Goal: Transaction & Acquisition: Download file/media

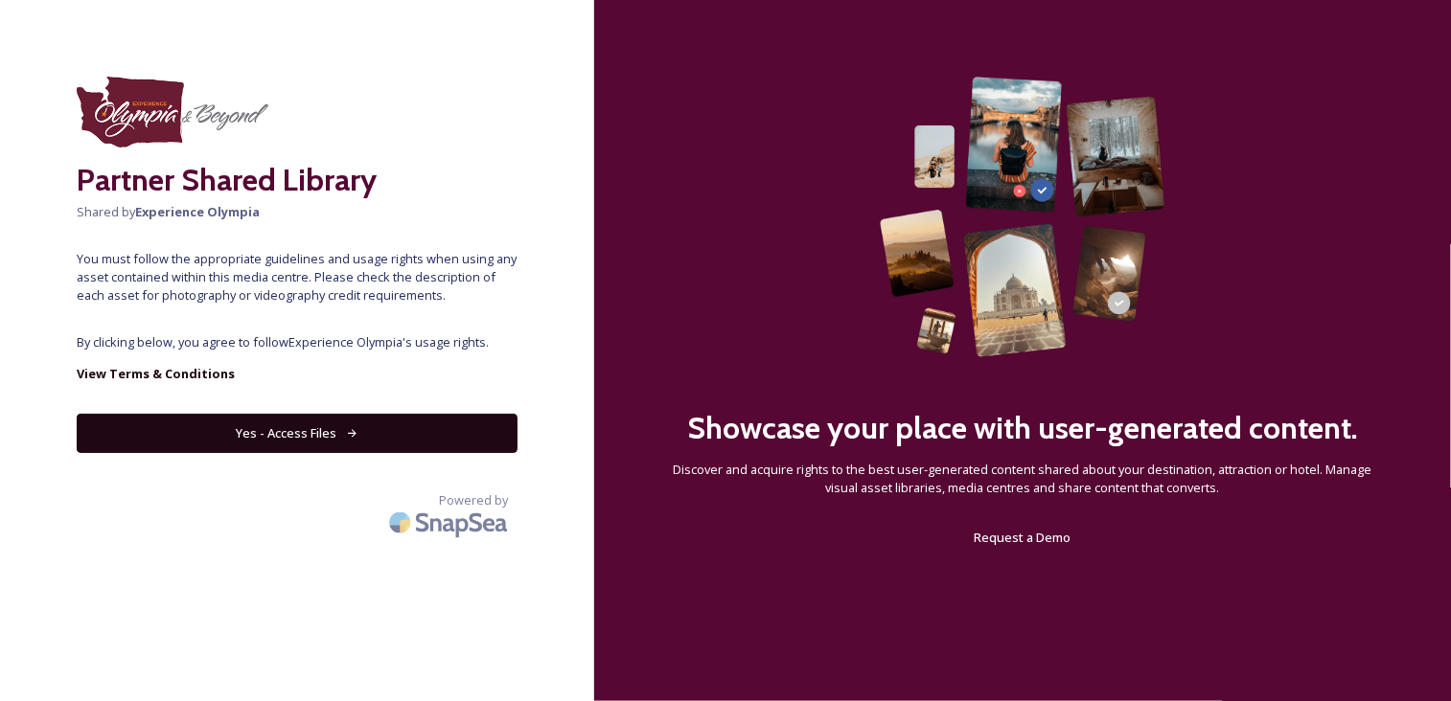
click at [320, 440] on button "Yes - Access Files" at bounding box center [297, 433] width 441 height 39
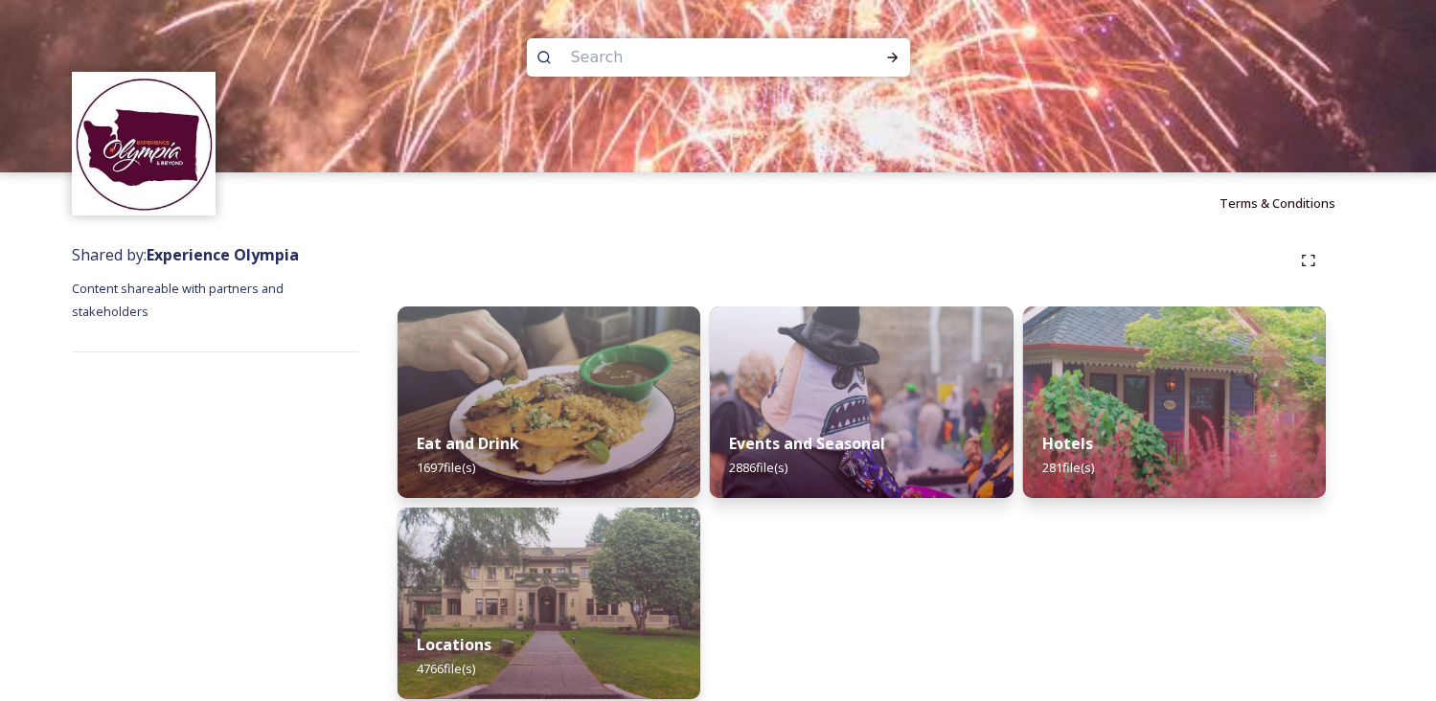
click at [609, 57] on input at bounding box center [693, 57] width 263 height 42
type input "hiking"
click at [895, 47] on div "Run Search" at bounding box center [893, 57] width 34 height 34
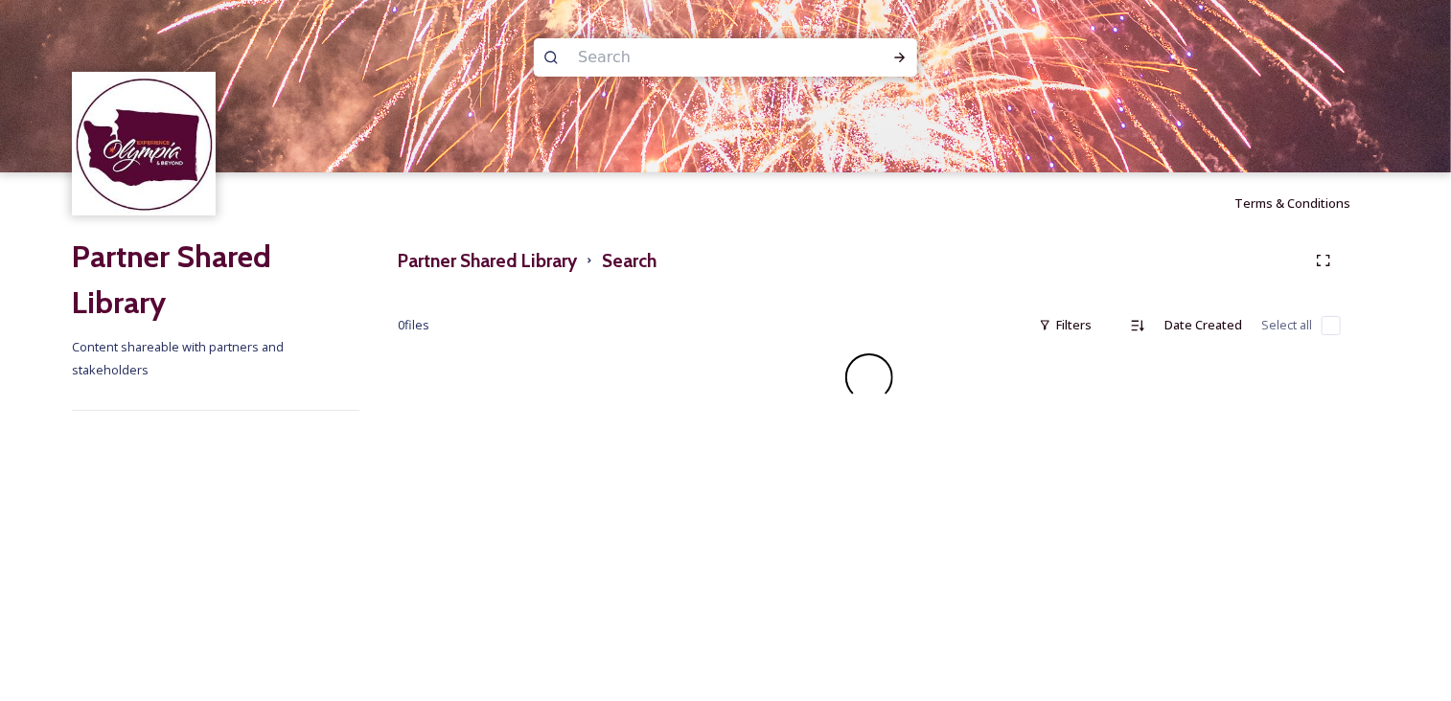
click at [638, 54] on input at bounding box center [699, 57] width 263 height 42
type input "trail"
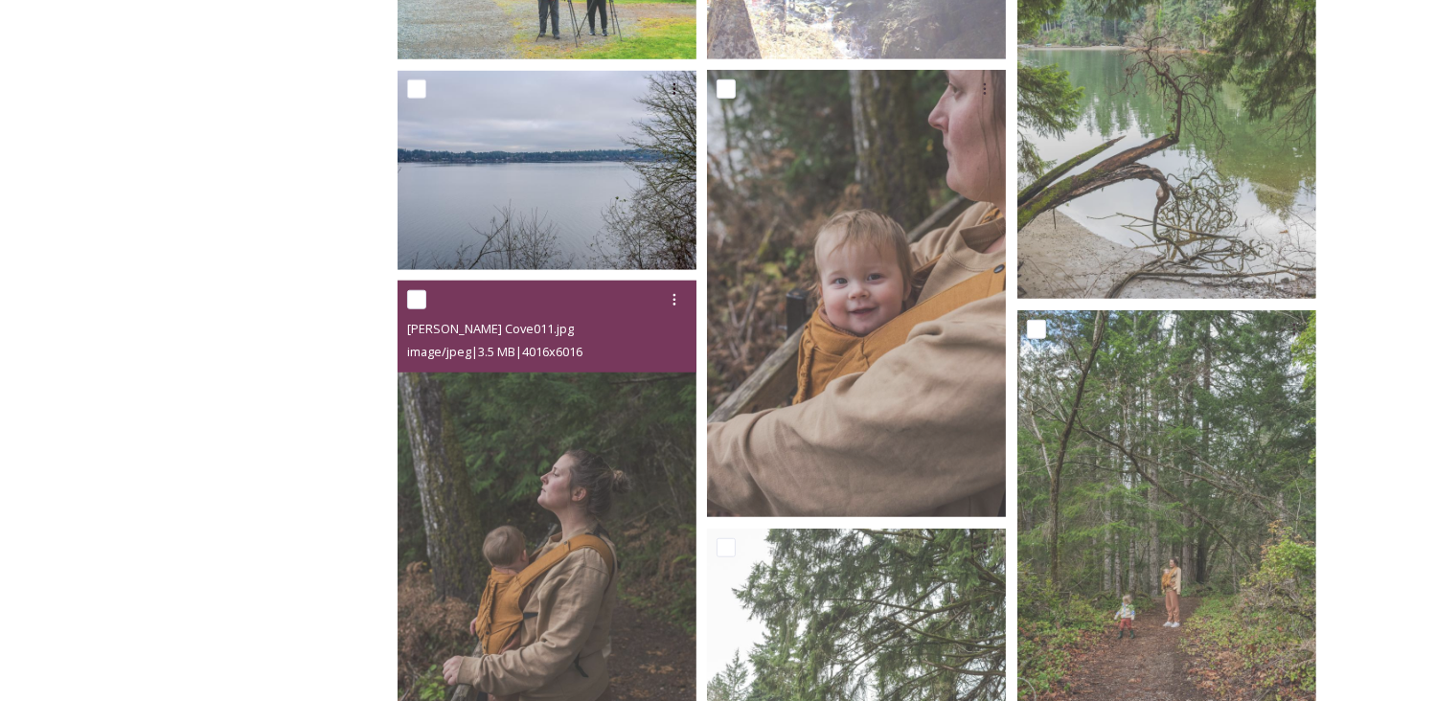
scroll to position [1437, 0]
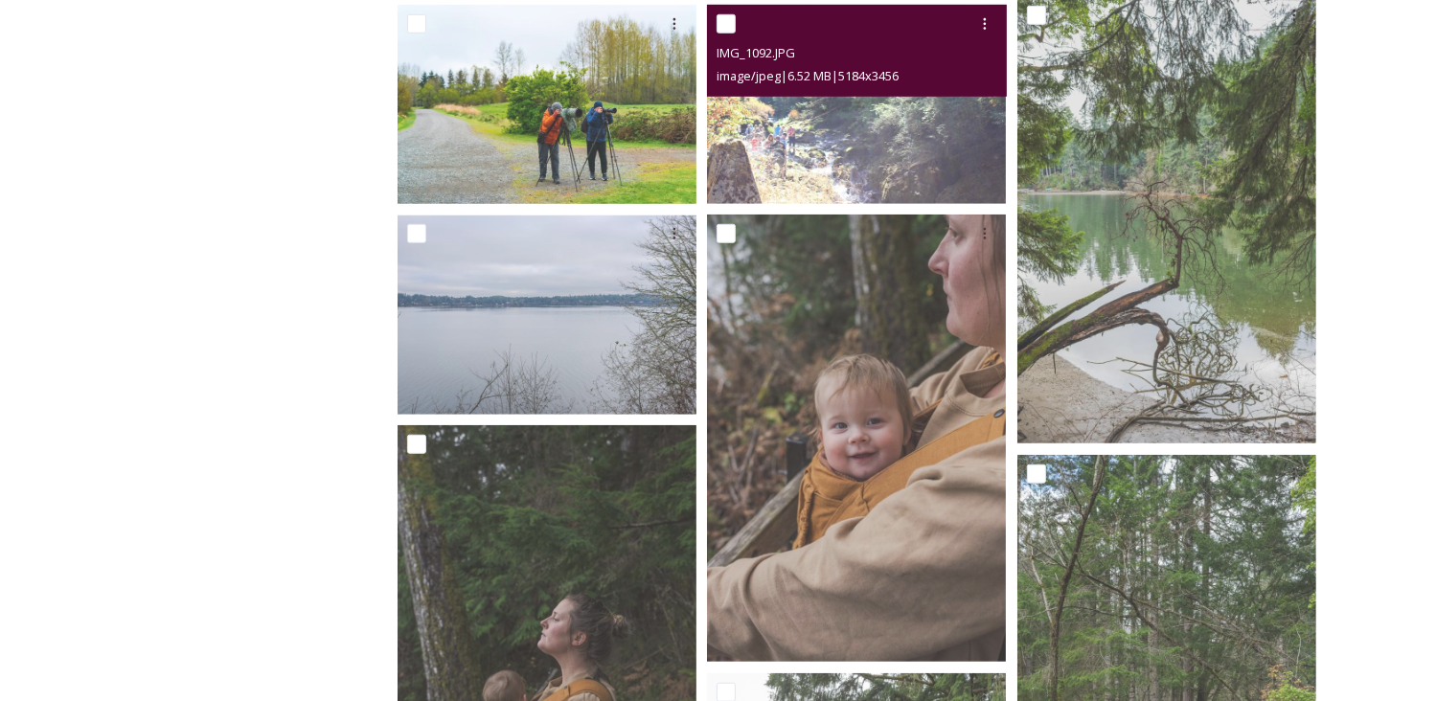
click at [824, 142] on img at bounding box center [856, 104] width 299 height 199
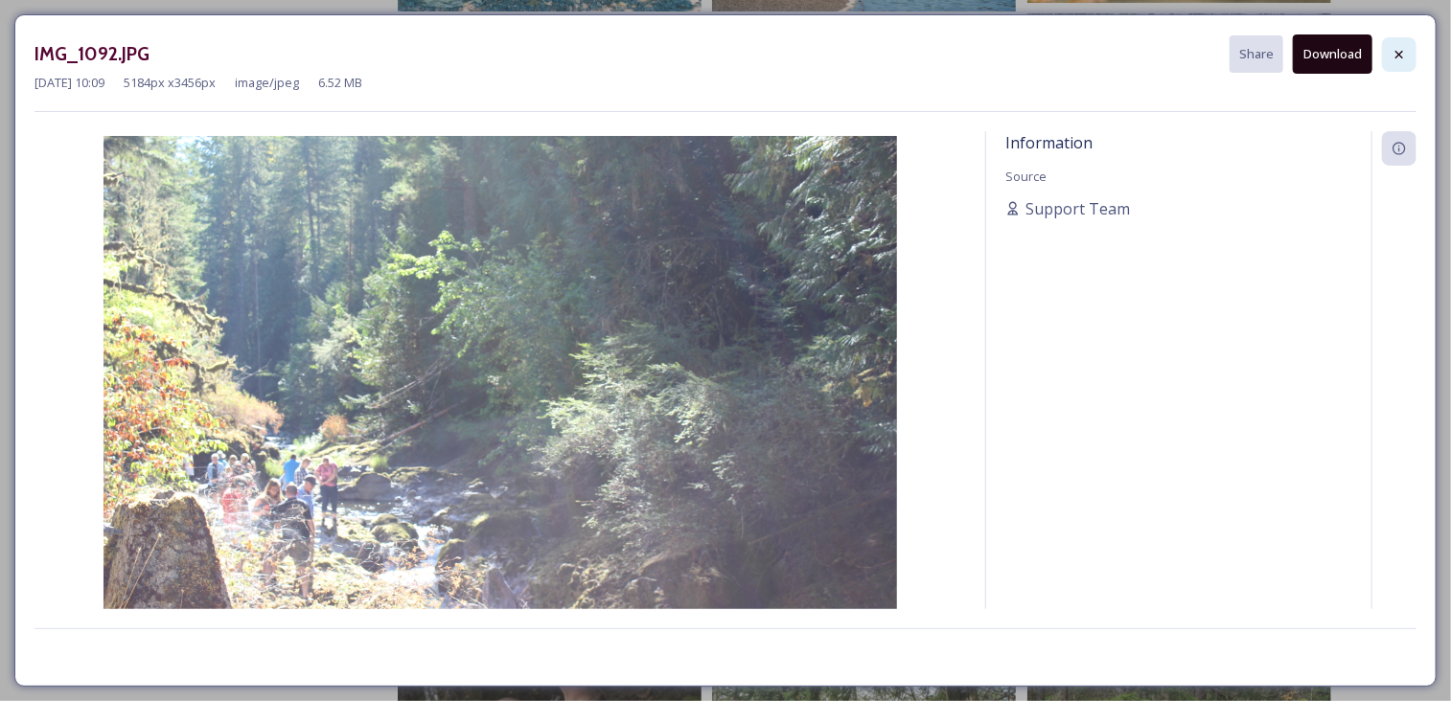
click at [1401, 59] on icon at bounding box center [1398, 54] width 15 height 15
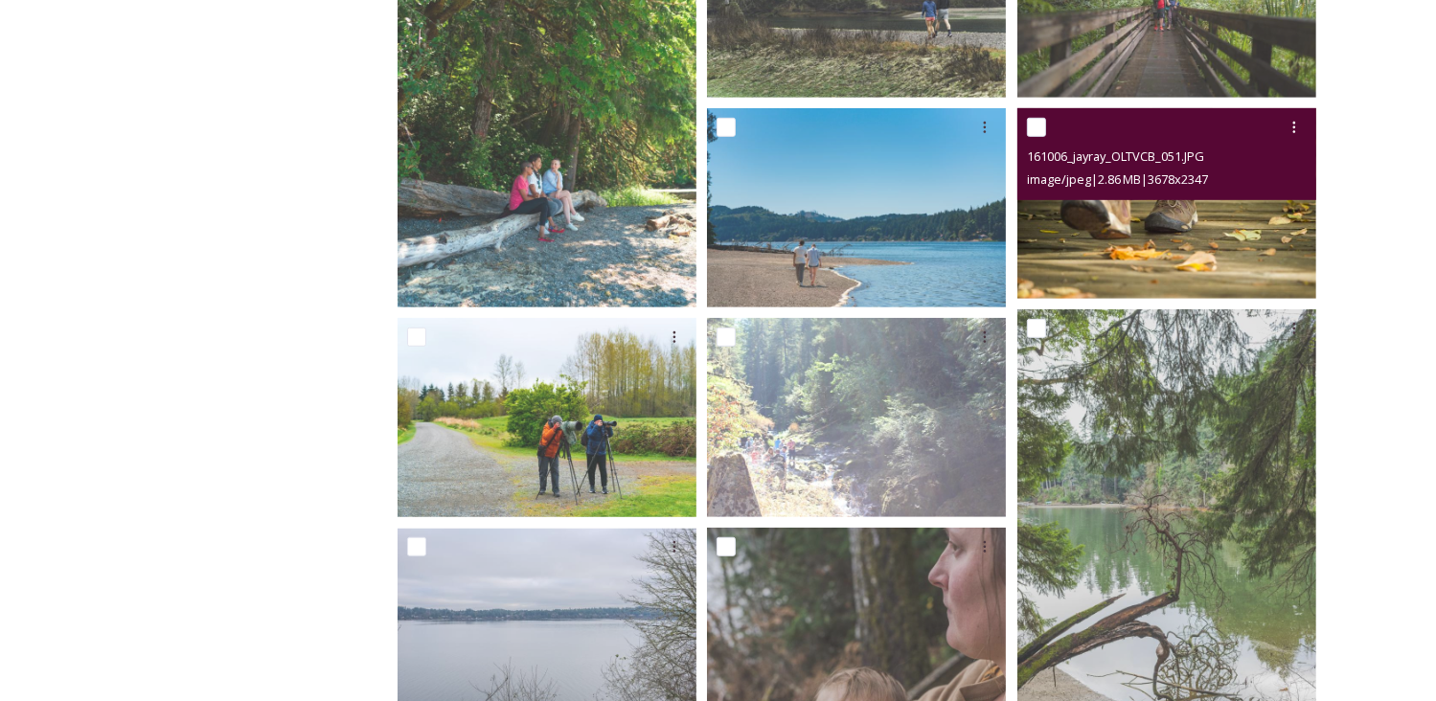
scroll to position [837, 0]
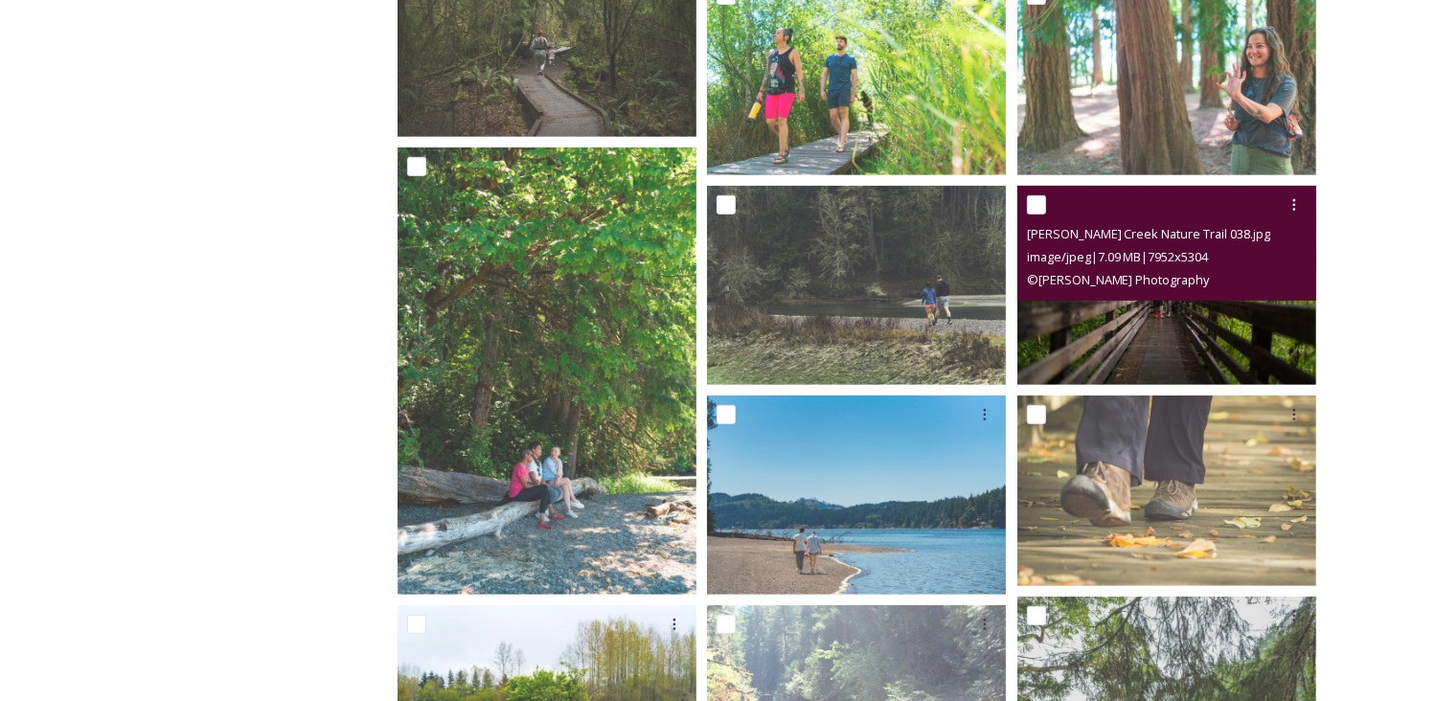
click at [1067, 332] on img at bounding box center [1167, 285] width 299 height 199
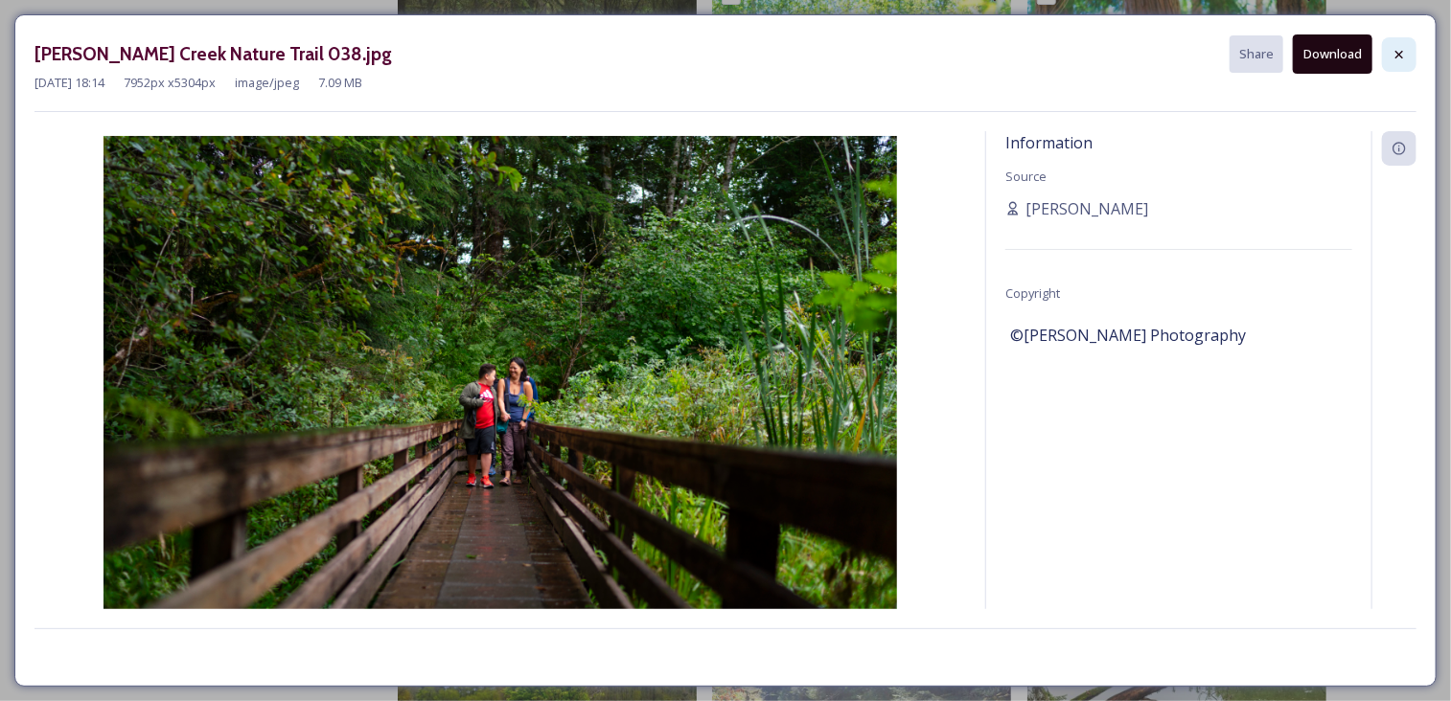
click at [1405, 56] on icon at bounding box center [1398, 54] width 15 height 15
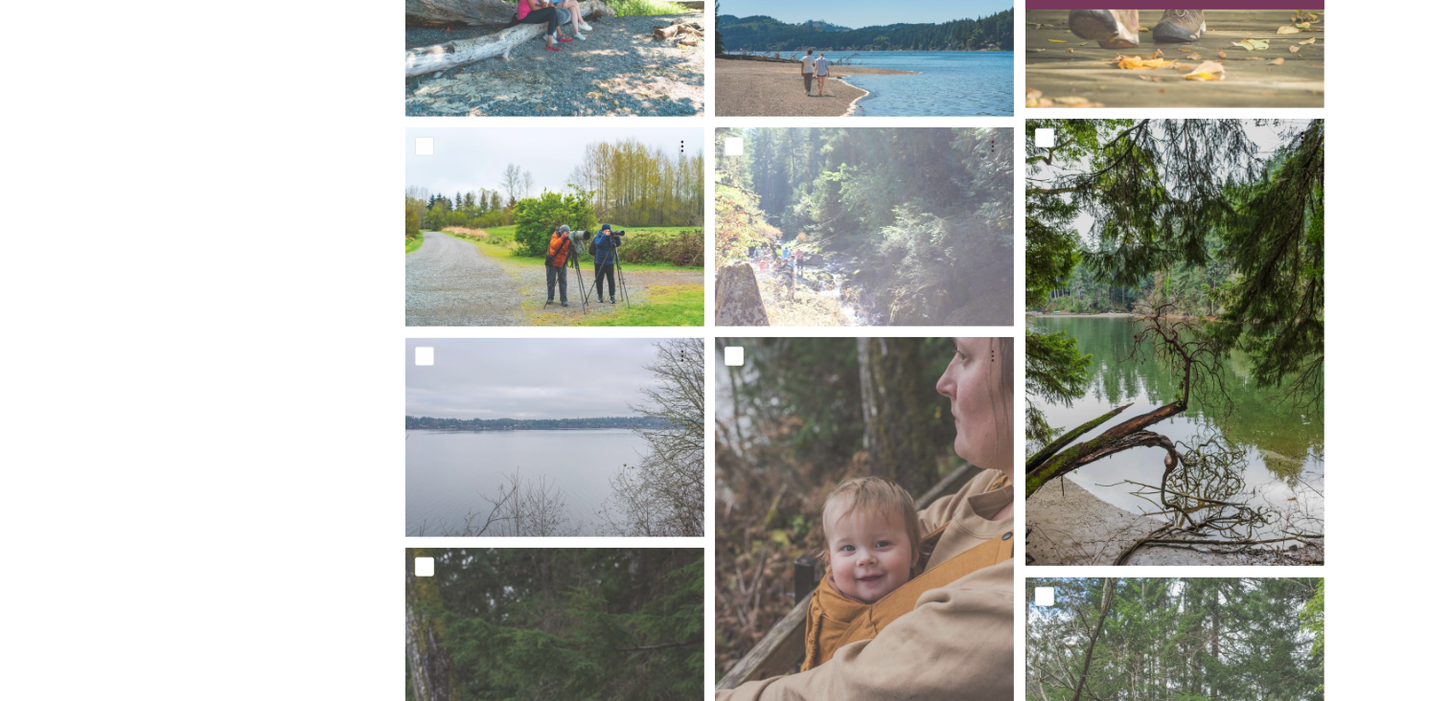
scroll to position [1316, 0]
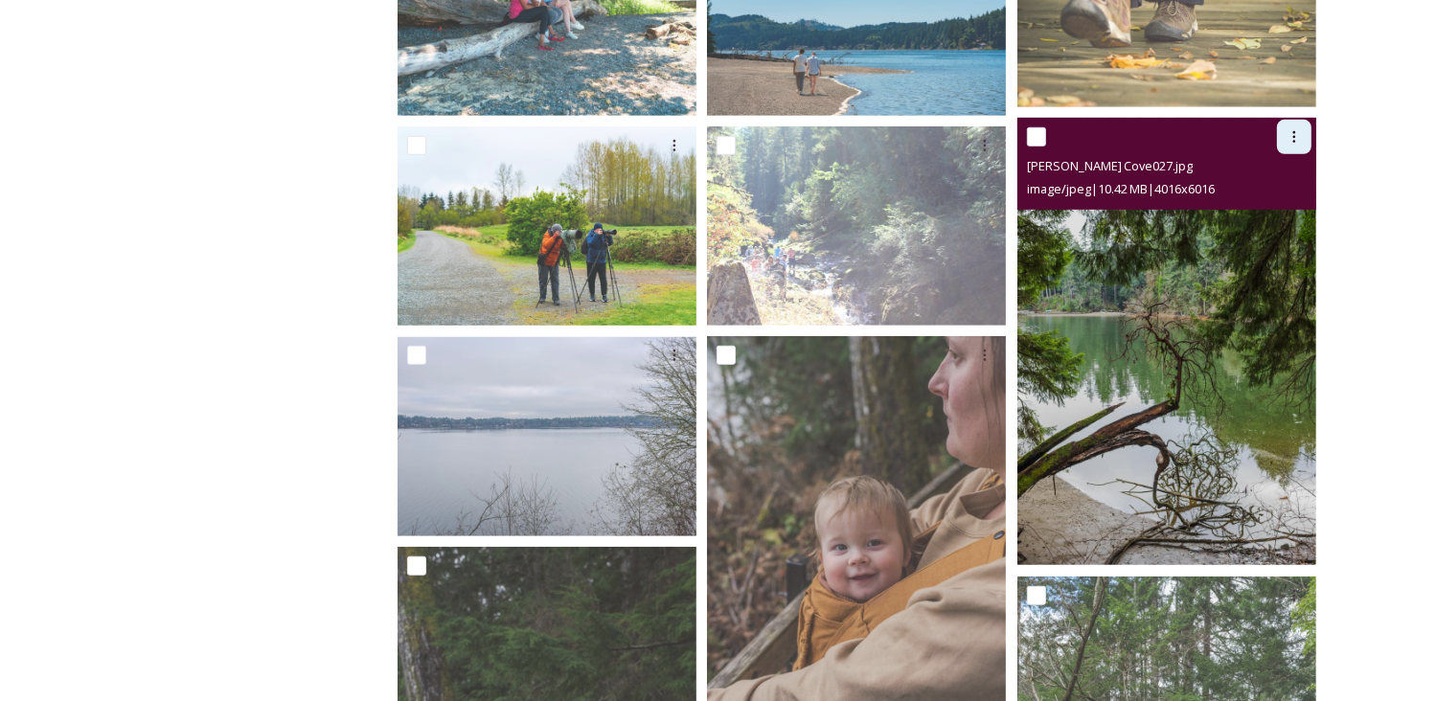
click at [1292, 137] on icon at bounding box center [1294, 136] width 15 height 15
click at [1269, 225] on div "Download" at bounding box center [1272, 215] width 78 height 37
click at [1269, 225] on img at bounding box center [1167, 341] width 299 height 447
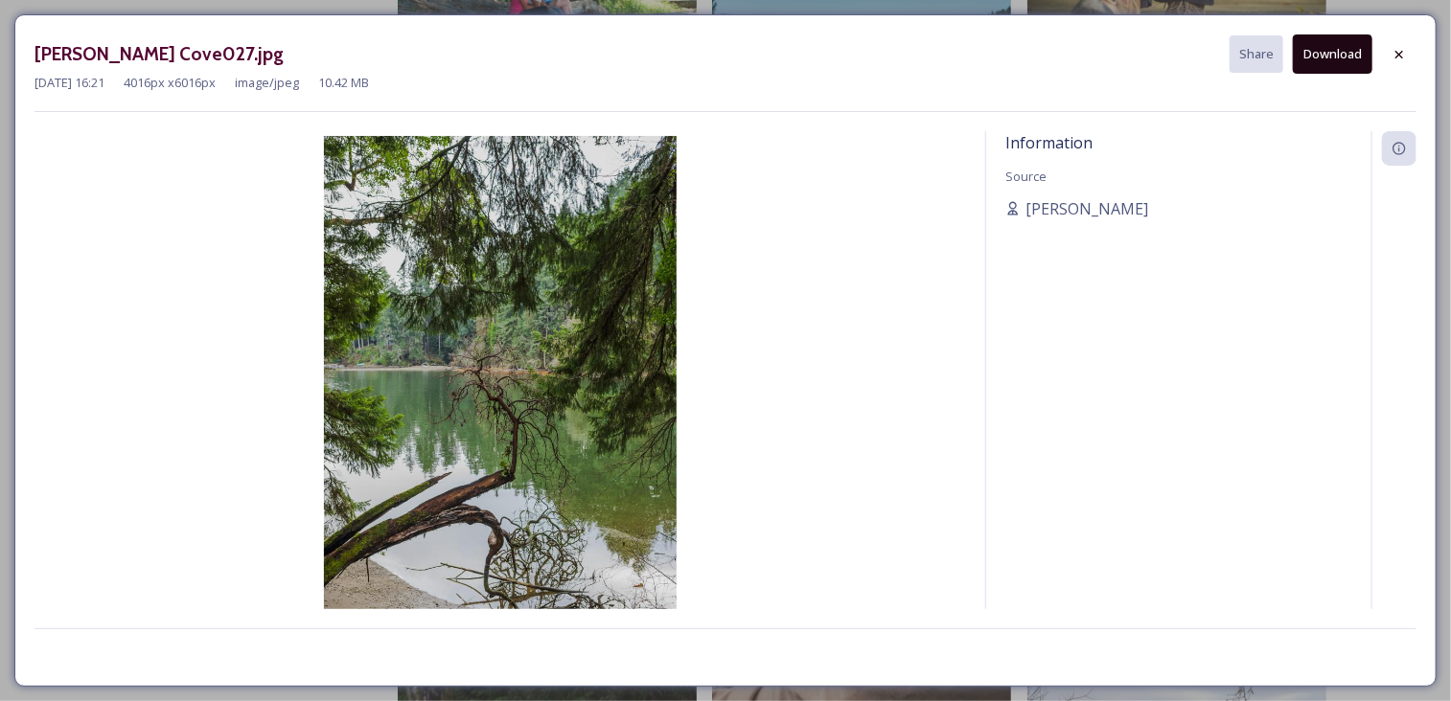
click at [1324, 57] on button "Download" at bounding box center [1333, 53] width 80 height 39
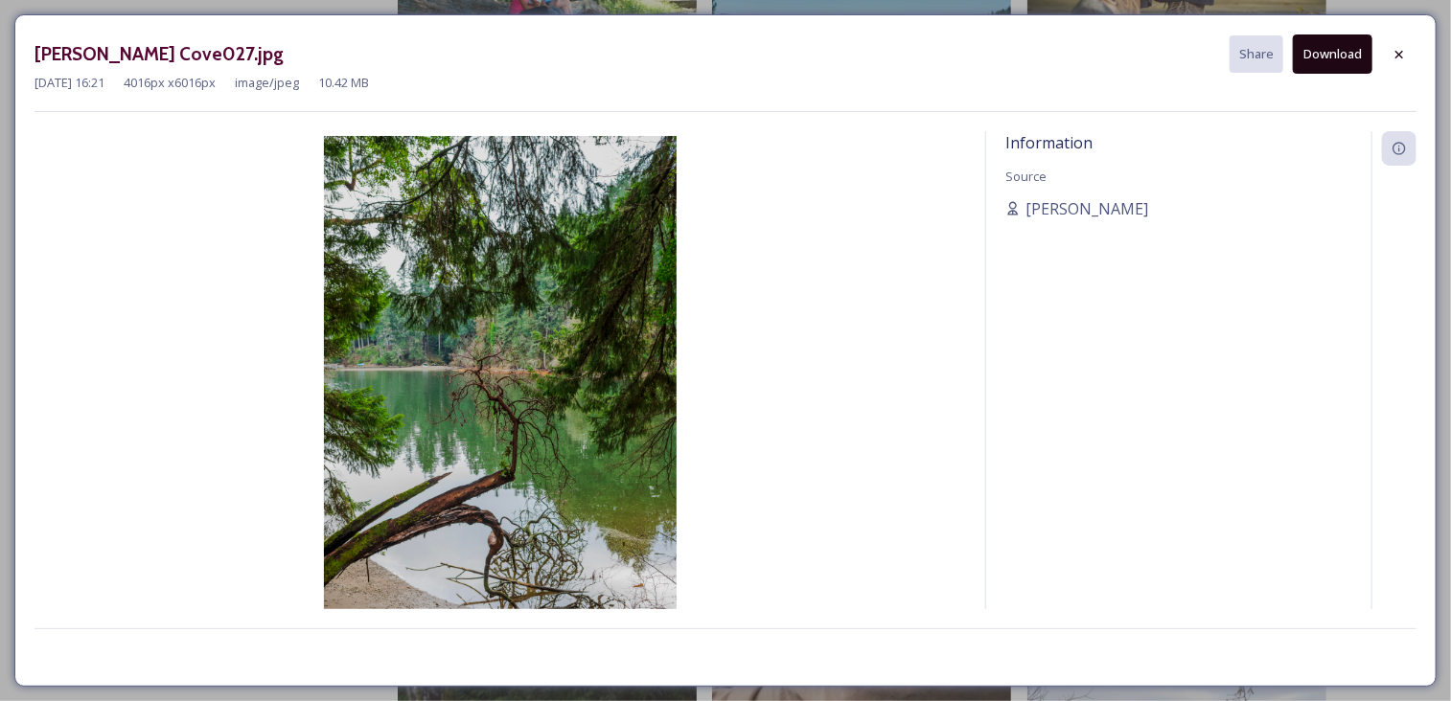
click at [1419, 492] on div "[PERSON_NAME] Cove027.jpg Share Download [DATE] 16:21 4016 px x 6016 px image/j…" at bounding box center [725, 350] width 1422 height 673
click at [870, 451] on img at bounding box center [499, 400] width 931 height 529
